Goal: Navigation & Orientation: Find specific page/section

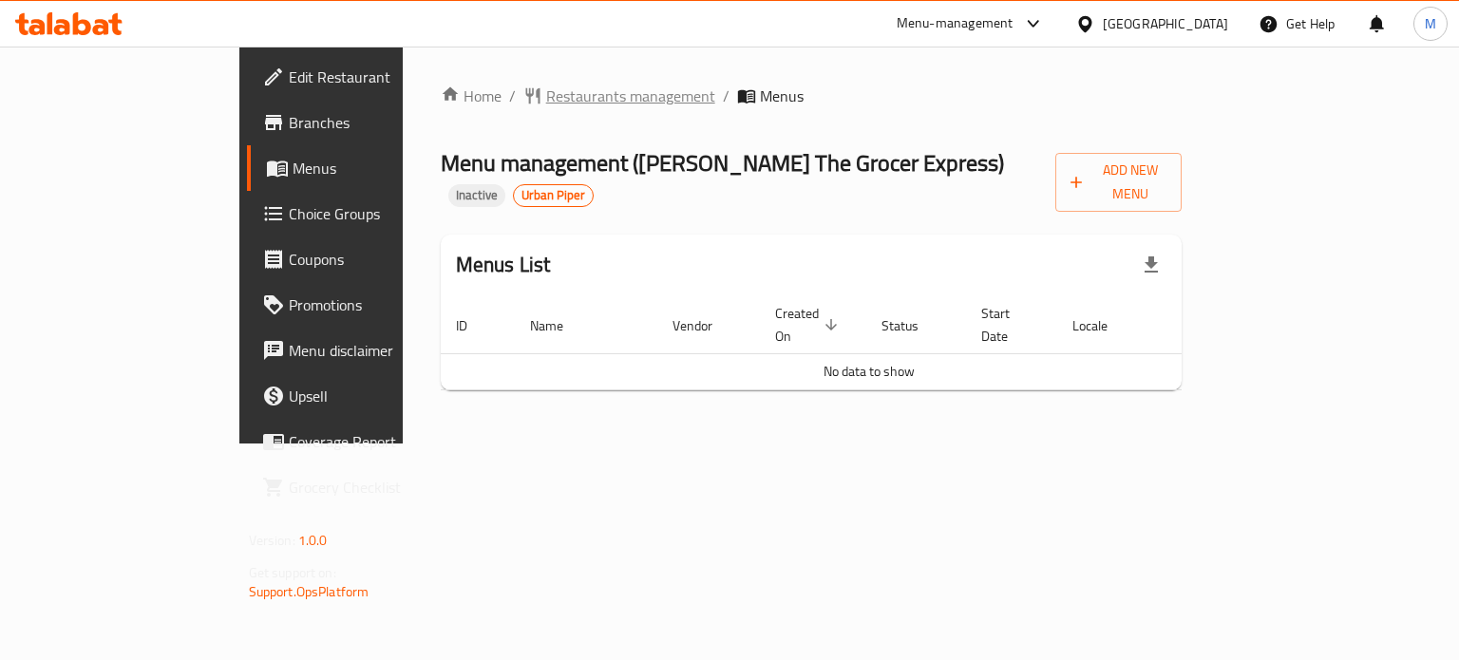
click at [546, 88] on span "Restaurants management" at bounding box center [630, 96] width 169 height 23
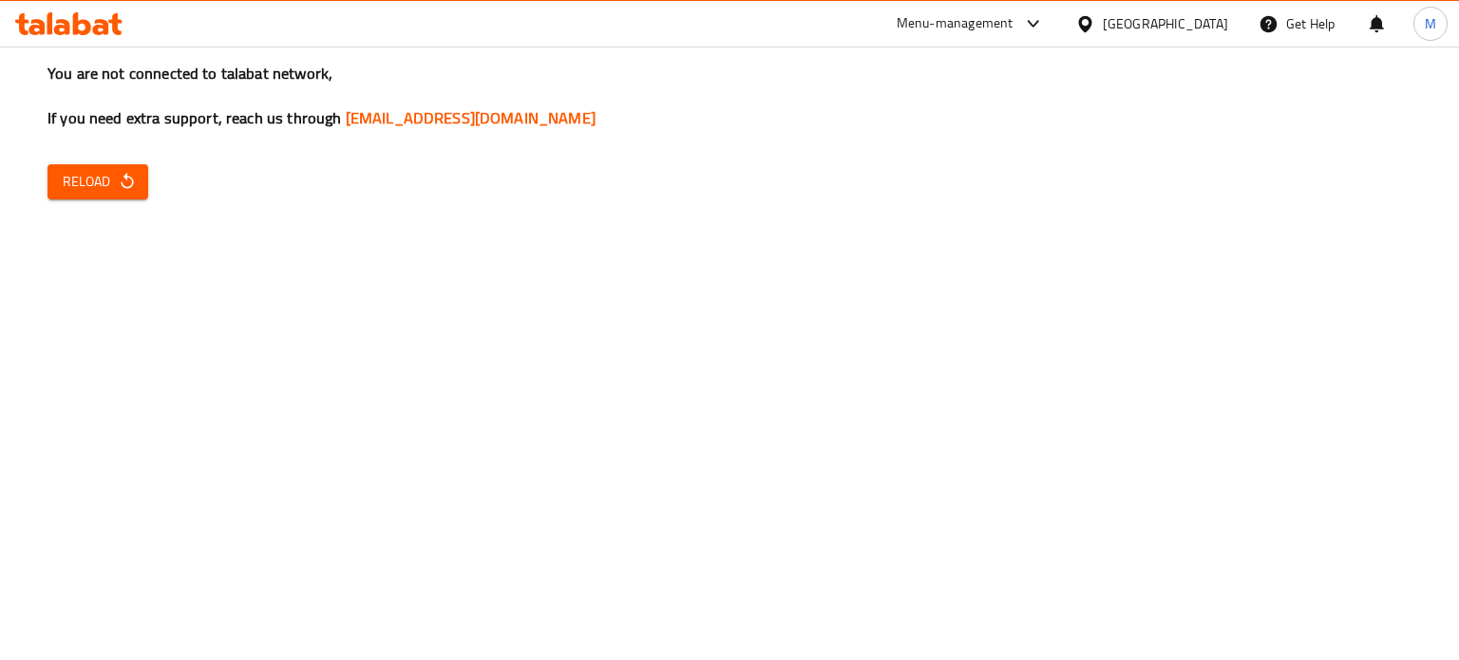
click at [98, 166] on button "Reload" at bounding box center [98, 181] width 101 height 35
click at [95, 174] on span "Reload" at bounding box center [98, 182] width 70 height 24
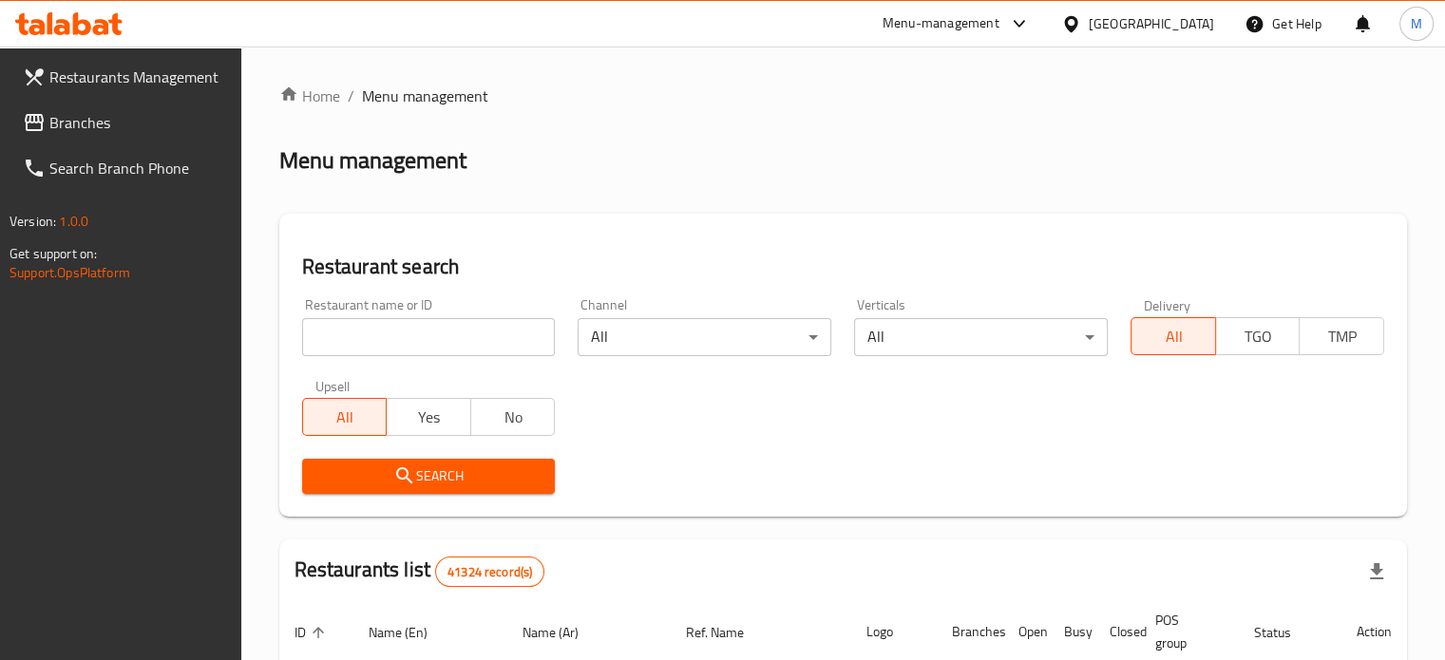
click at [46, 117] on span at bounding box center [36, 122] width 27 height 23
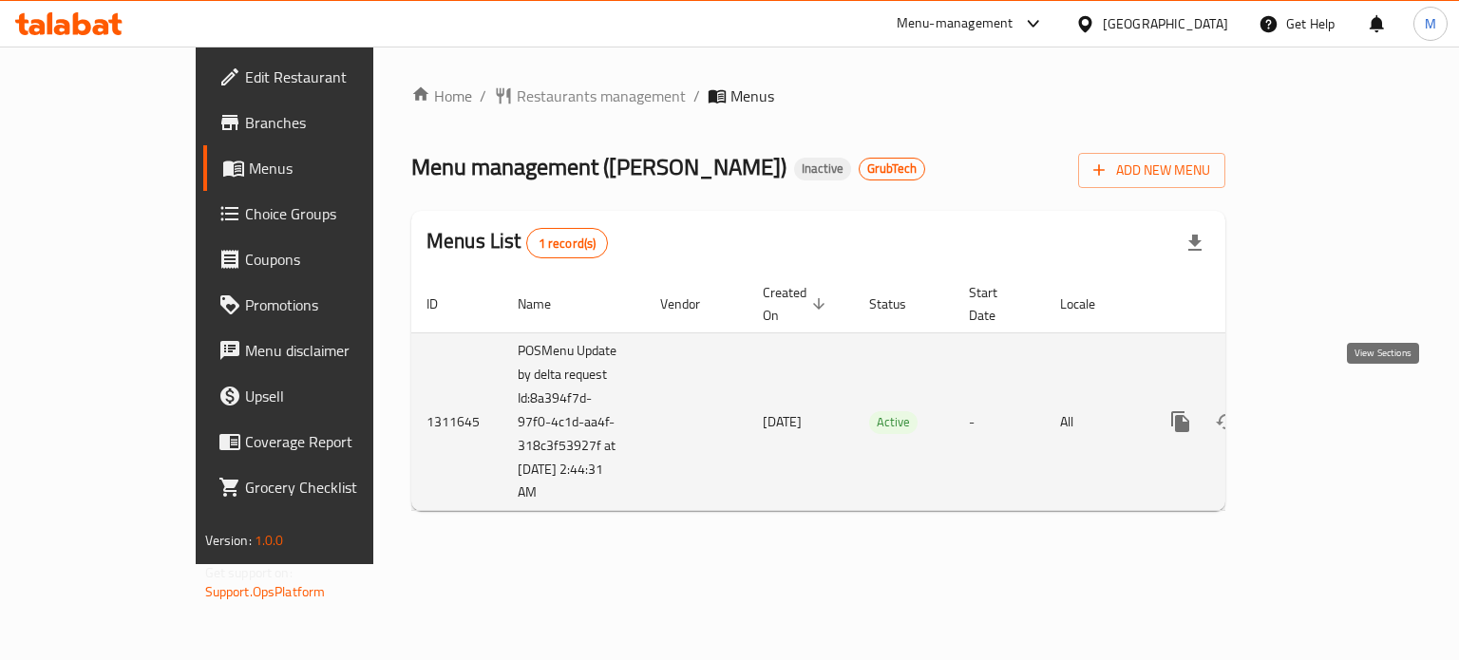
click at [1329, 410] on icon "enhanced table" at bounding box center [1317, 421] width 23 height 23
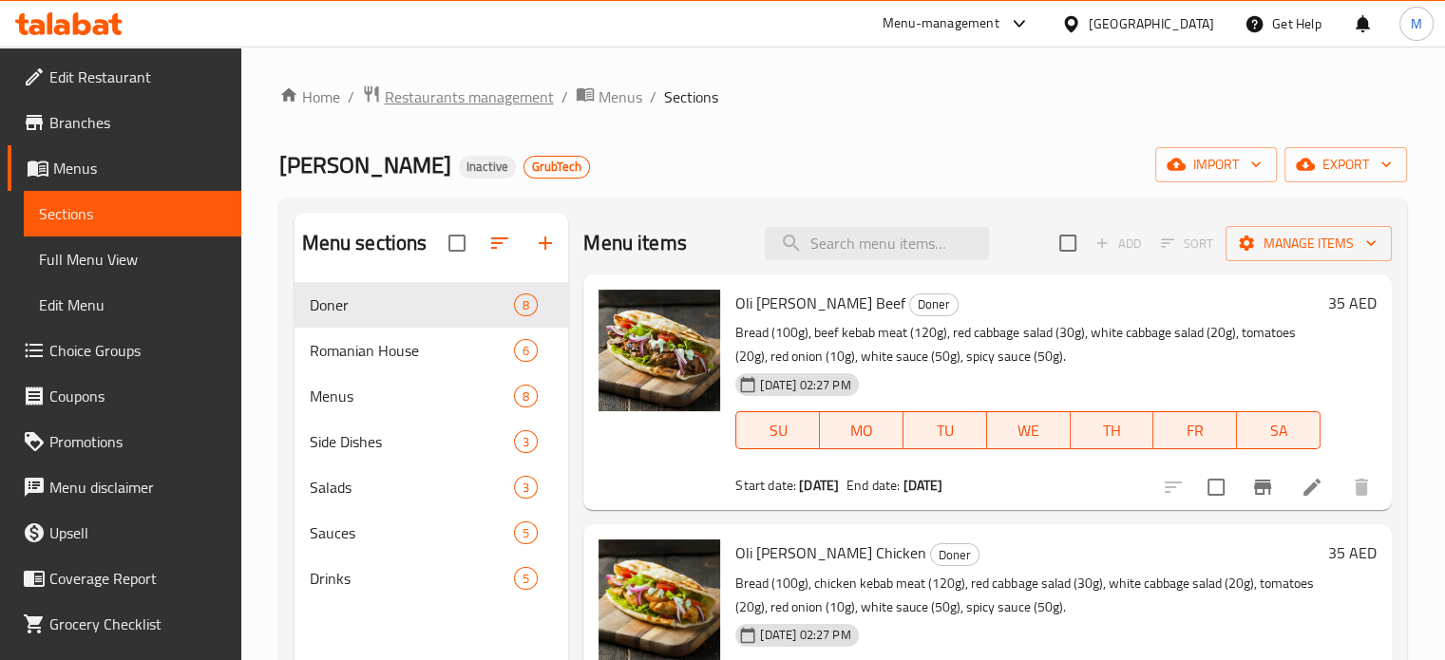
click at [505, 101] on span "Restaurants management" at bounding box center [469, 97] width 169 height 23
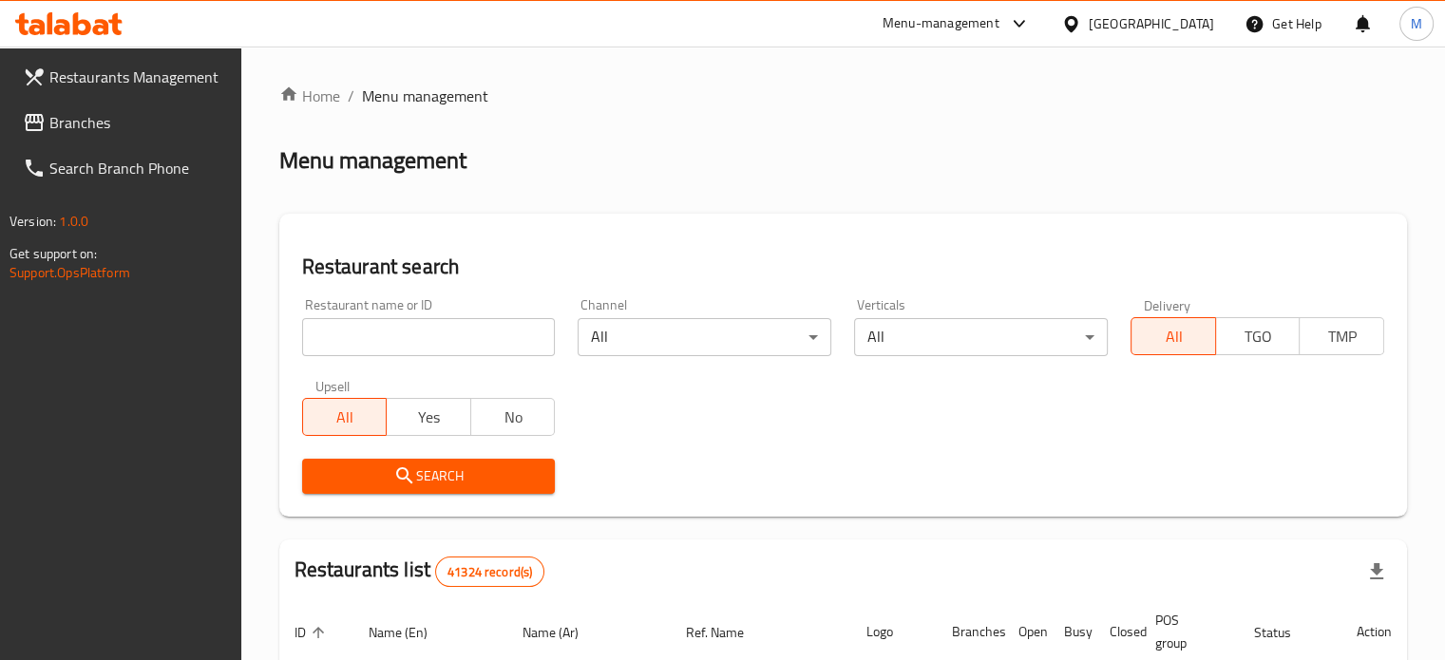
click at [95, 96] on link "Restaurants Management" at bounding box center [125, 77] width 234 height 46
